Goal: Information Seeking & Learning: Check status

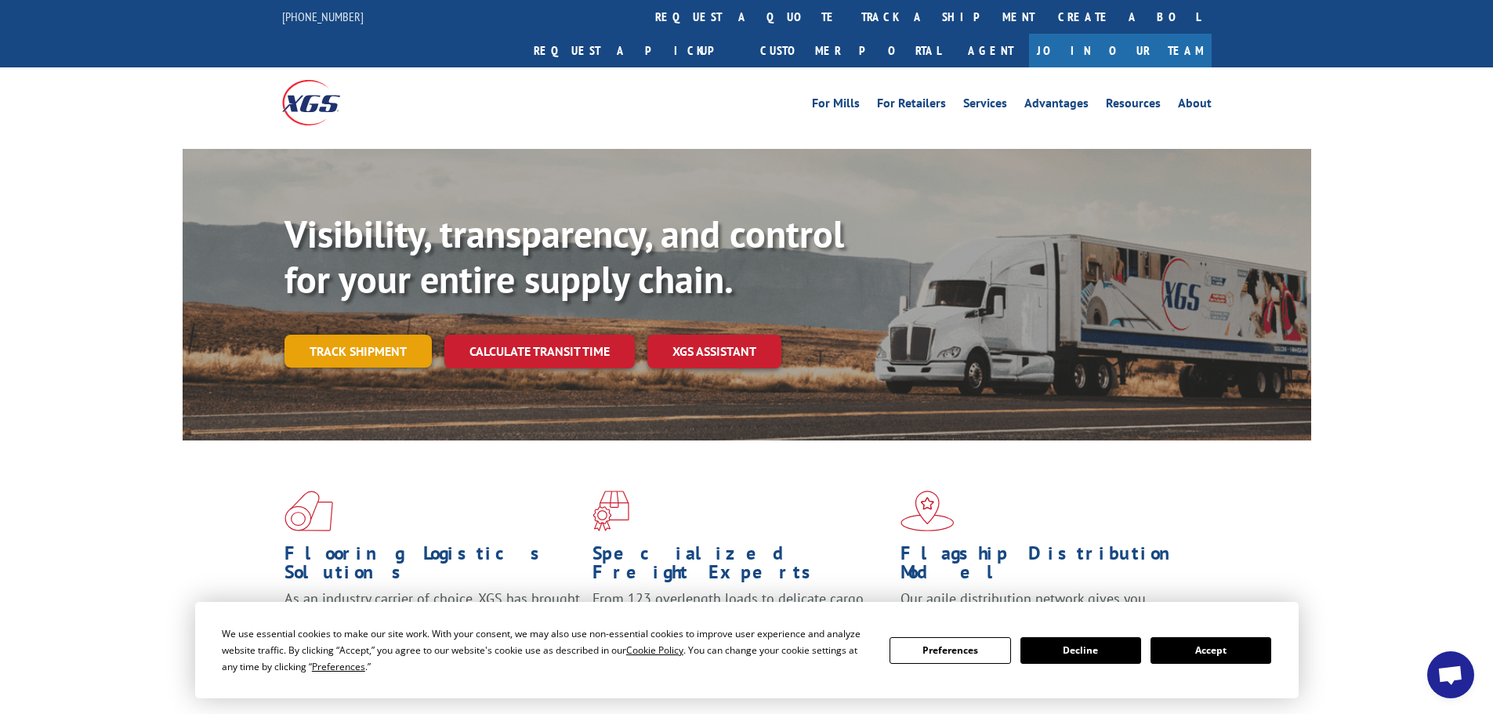
click at [347, 335] on link "Track shipment" at bounding box center [357, 351] width 147 height 33
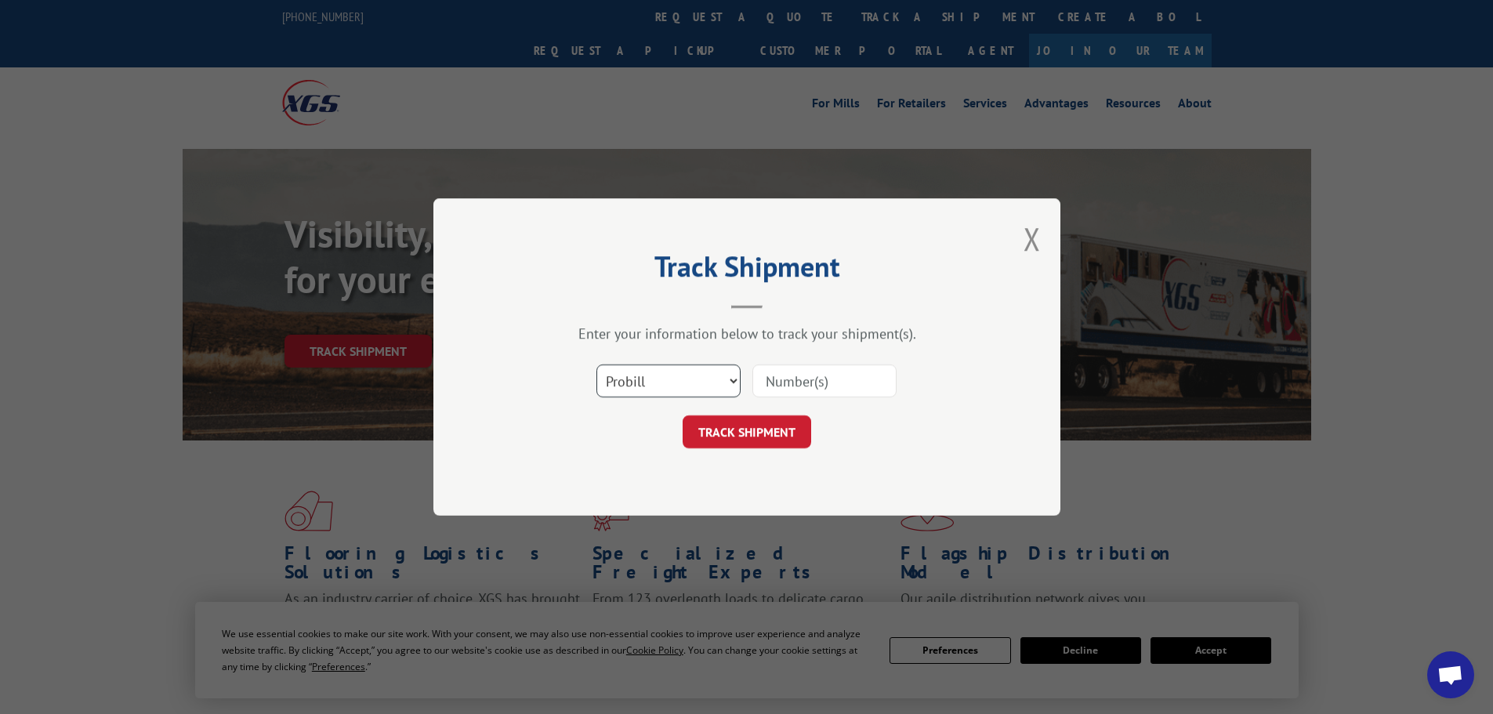
click at [660, 379] on select "Select category... Probill BOL PO" at bounding box center [668, 380] width 144 height 33
select select "bol"
click at [596, 364] on select "Select category... Probill BOL PO" at bounding box center [668, 380] width 144 height 33
click at [850, 377] on input at bounding box center [824, 380] width 144 height 33
paste input "6024182"
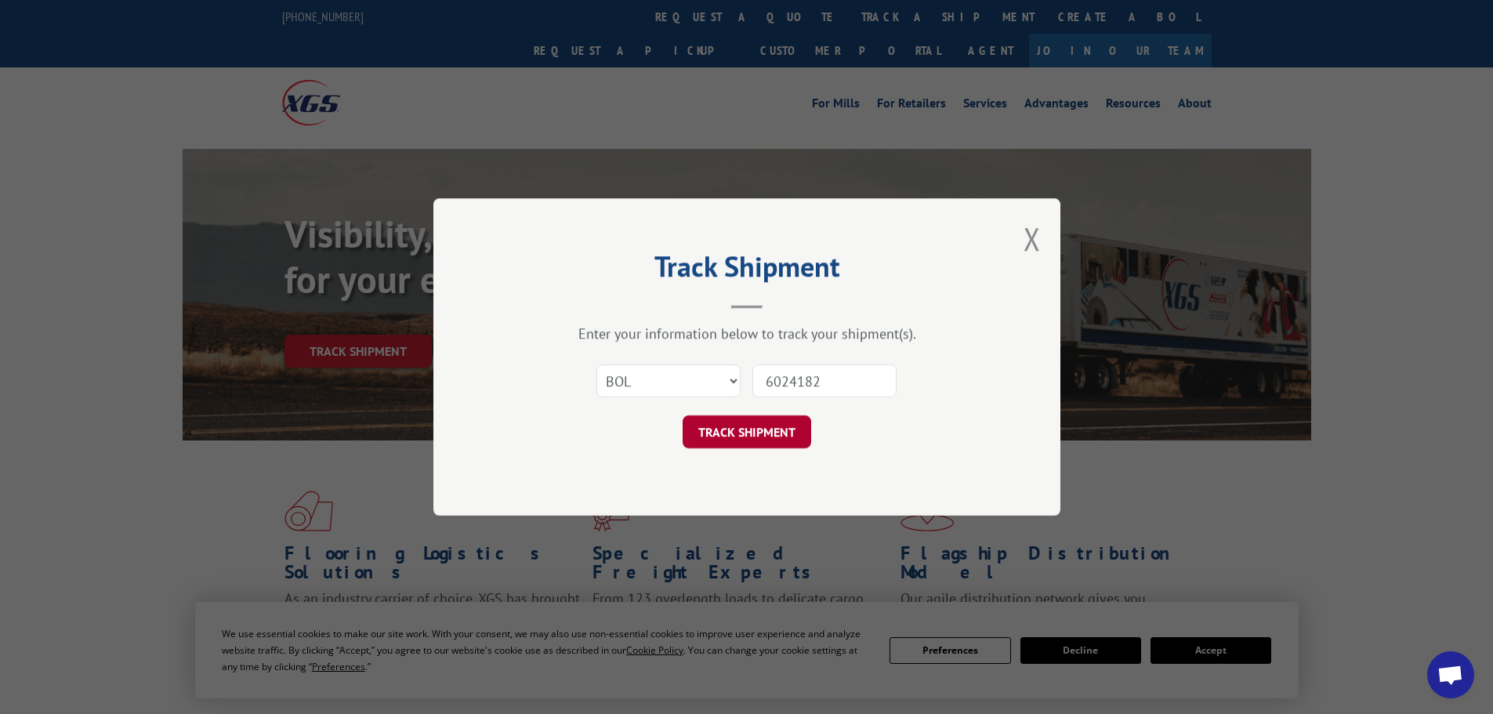
type input "6024182"
click at [769, 426] on button "TRACK SHIPMENT" at bounding box center [746, 431] width 128 height 33
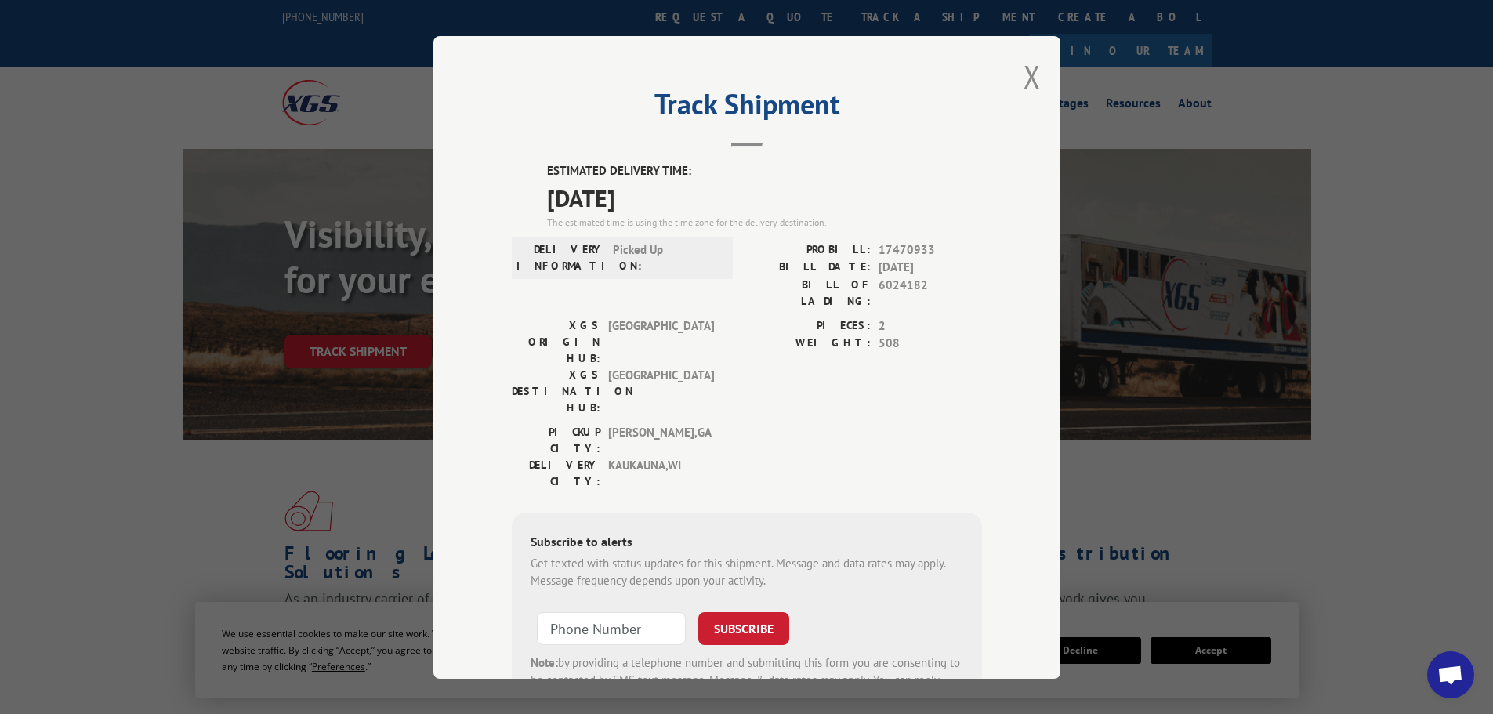
drag, startPoint x: 537, startPoint y: 170, endPoint x: 667, endPoint y: 185, distance: 130.9
click at [667, 185] on div "ESTIMATED DELIVERY TIME: [DATE] The estimated time is using the time zone for t…" at bounding box center [747, 443] width 470 height 563
click at [551, 198] on span "[DATE]" at bounding box center [764, 196] width 435 height 35
drag, startPoint x: 551, startPoint y: 198, endPoint x: 611, endPoint y: 193, distance: 60.6
click at [560, 198] on span "[DATE]" at bounding box center [764, 196] width 435 height 35
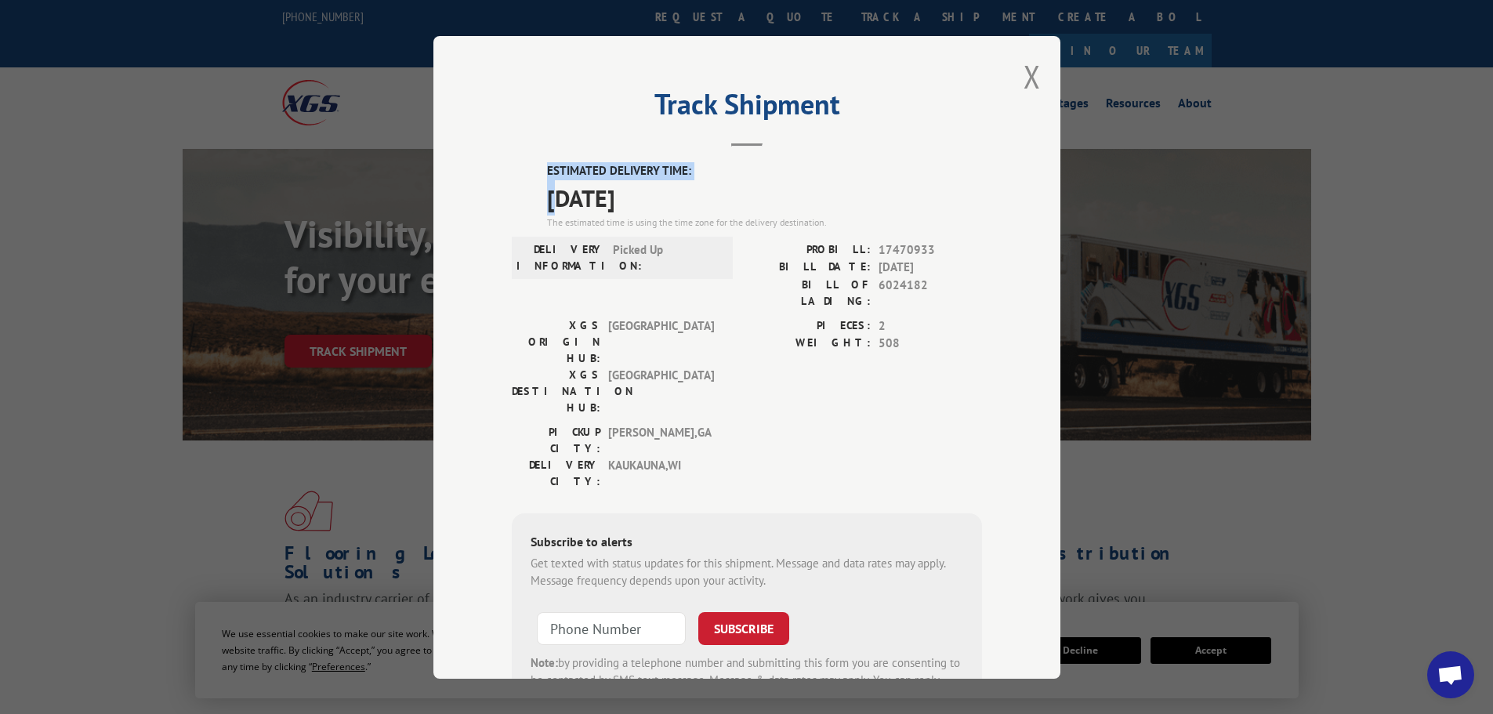
drag, startPoint x: 682, startPoint y: 199, endPoint x: 565, endPoint y: 207, distance: 117.8
click at [540, 212] on div "ESTIMATED DELIVERY TIME: [DATE] The estimated time is using the time zone for t…" at bounding box center [747, 443] width 470 height 563
copy span "[DATE]"
click at [1029, 77] on button "Close modal" at bounding box center [1031, 77] width 17 height 42
